Goal: Information Seeking & Learning: Find specific fact

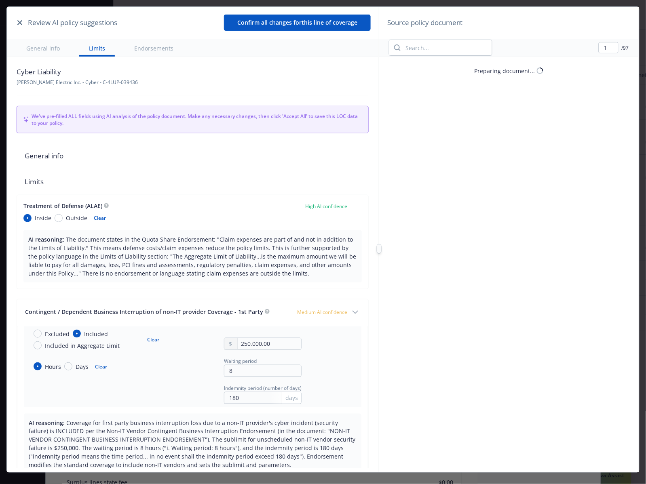
scroll to position [24, 0]
click at [561, 14] on div "Source policy document" at bounding box center [509, 23] width 260 height 32
type input "7"
drag, startPoint x: 214, startPoint y: 240, endPoint x: 257, endPoint y: 238, distance: 42.5
click at [257, 238] on span "The document states in the Quota Share Endorsement: "Claim expenses are part of…" at bounding box center [192, 257] width 328 height 42
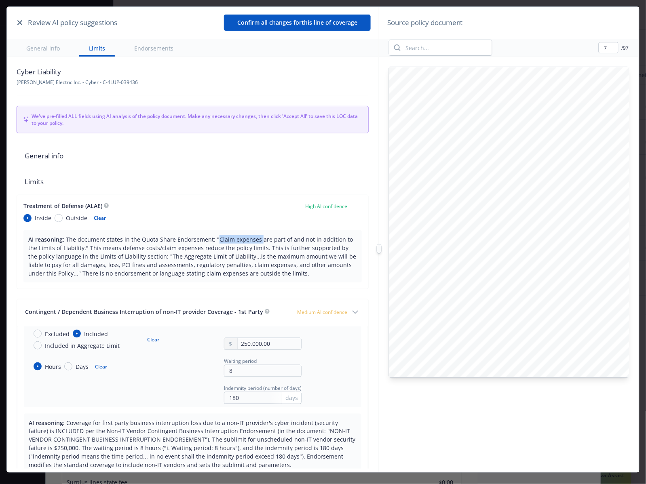
copy span "Claim expenses"
click at [431, 44] on input "search" at bounding box center [446, 47] width 91 height 15
paste input "Claim expenses"
type input "Claim expenses"
type input "8"
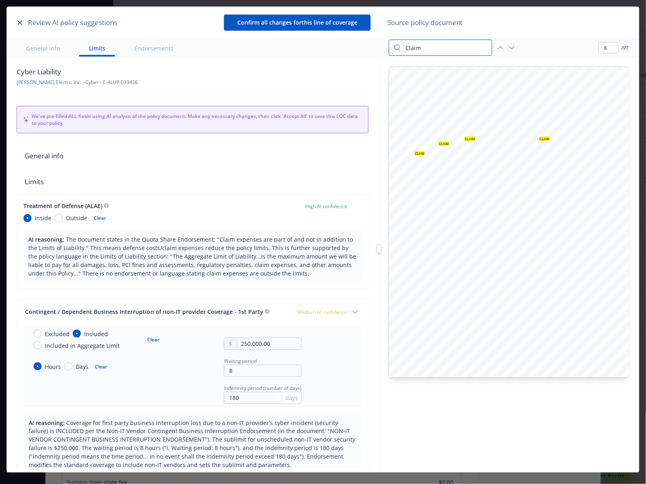
type input "Claim"
click at [509, 49] on icon "button" at bounding box center [512, 48] width 10 height 10
click at [459, 46] on input "Claim" at bounding box center [446, 47] width 91 height 15
type input "3"
drag, startPoint x: 160, startPoint y: 258, endPoint x: 237, endPoint y: 255, distance: 77.7
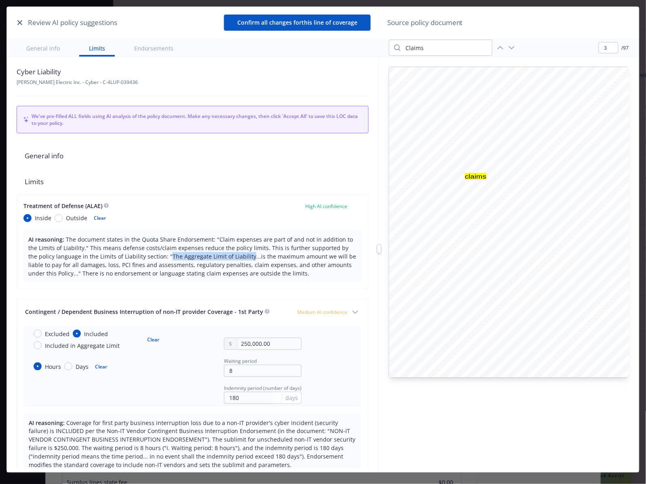
click at [237, 255] on span "The document states in the Quota Share Endorsement: "Claim expenses are part of…" at bounding box center [192, 257] width 328 height 42
copy span "The Aggregate Limit of Liability"
click at [436, 51] on input "Claims" at bounding box center [446, 47] width 91 height 15
paste input "The Aggregate Limit of Liability"
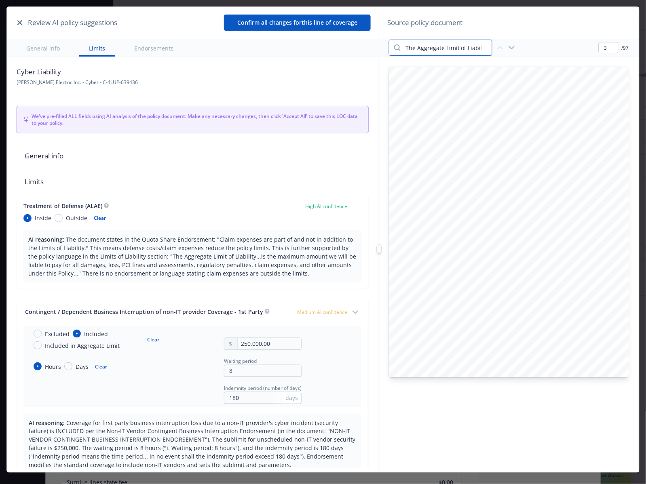
scroll to position [0, 4]
type input "The Aggregate Limit of Liability"
type input "26"
type input "The Aggregate Limit"
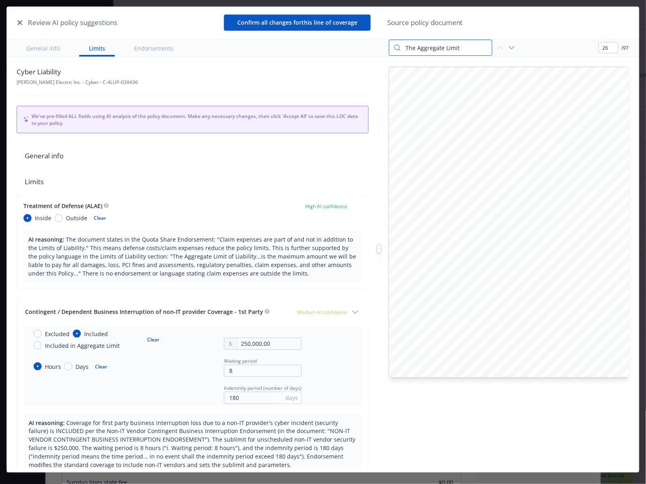
type input "27"
type input "The Aggregate Limit"
